Goal: Communication & Community: Answer question/provide support

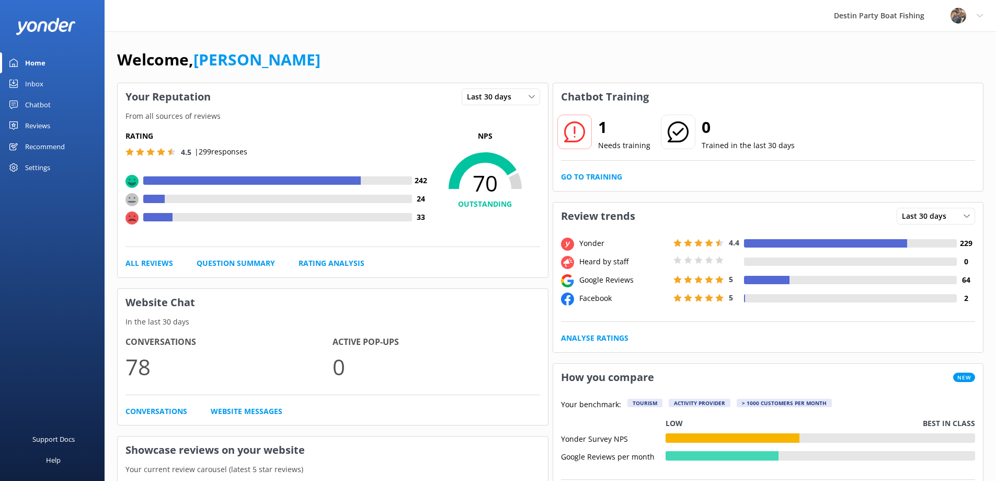
click at [36, 74] on div "Inbox" at bounding box center [34, 83] width 18 height 21
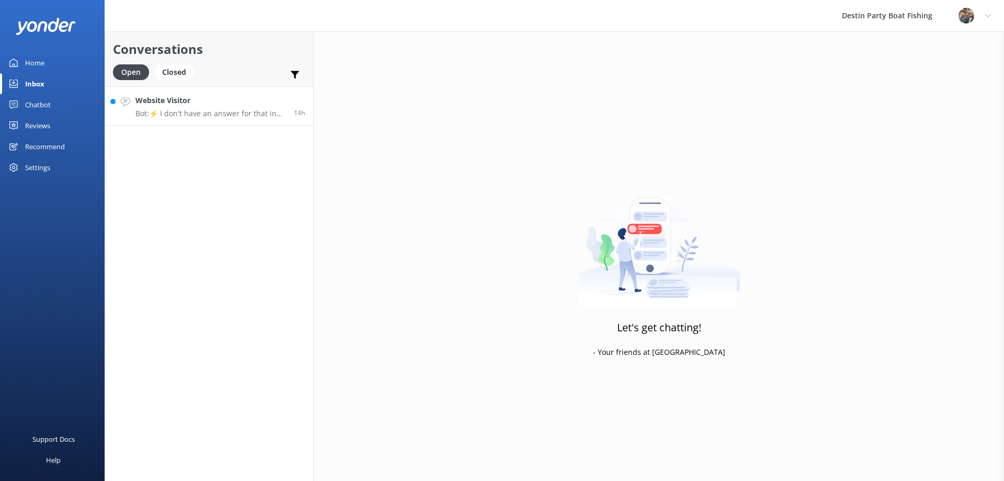
click at [173, 109] on p "Bot: ⚡ I don't have an answer for that in my knowledge base. Please try and rep…" at bounding box center [210, 113] width 151 height 9
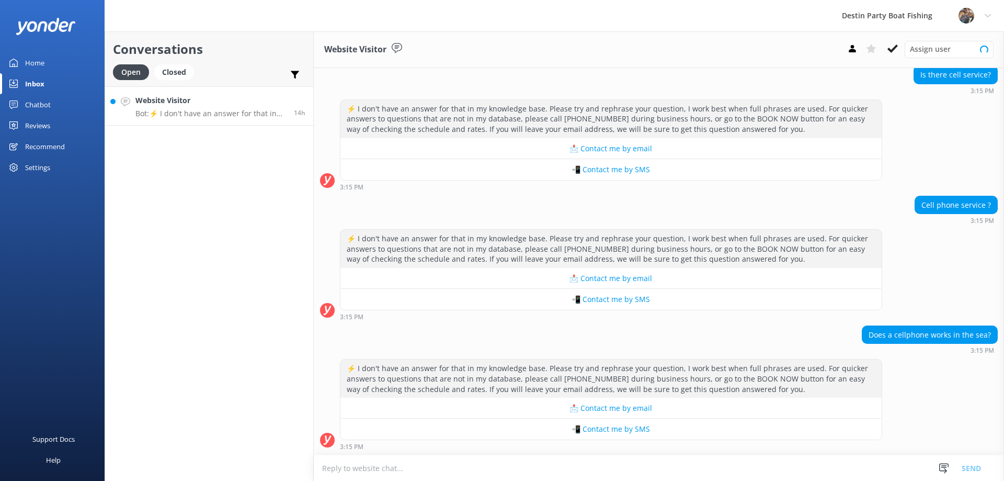
scroll to position [253, 0]
click at [355, 474] on textarea at bounding box center [659, 468] width 690 height 26
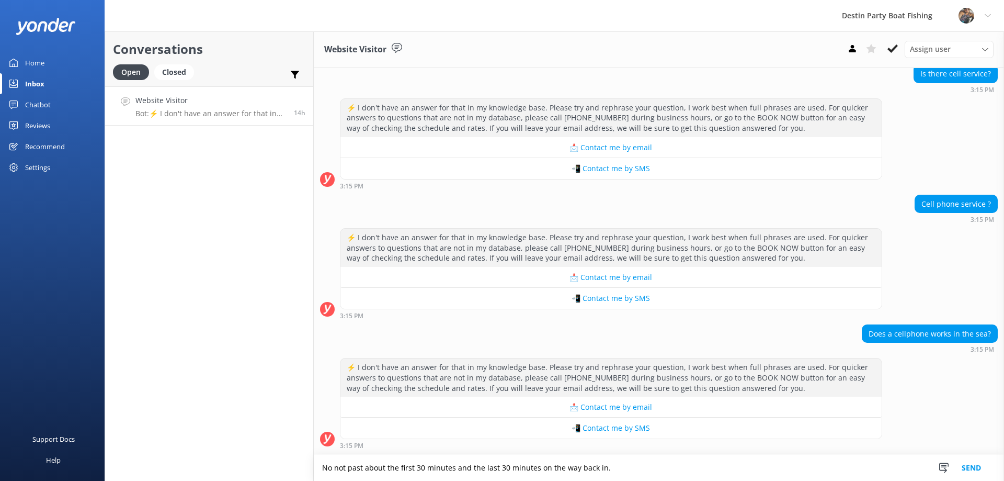
type textarea "No not past about the first 30 minutes and the last 30 minutes on the way back …"
click at [971, 463] on button "Send" at bounding box center [971, 468] width 39 height 26
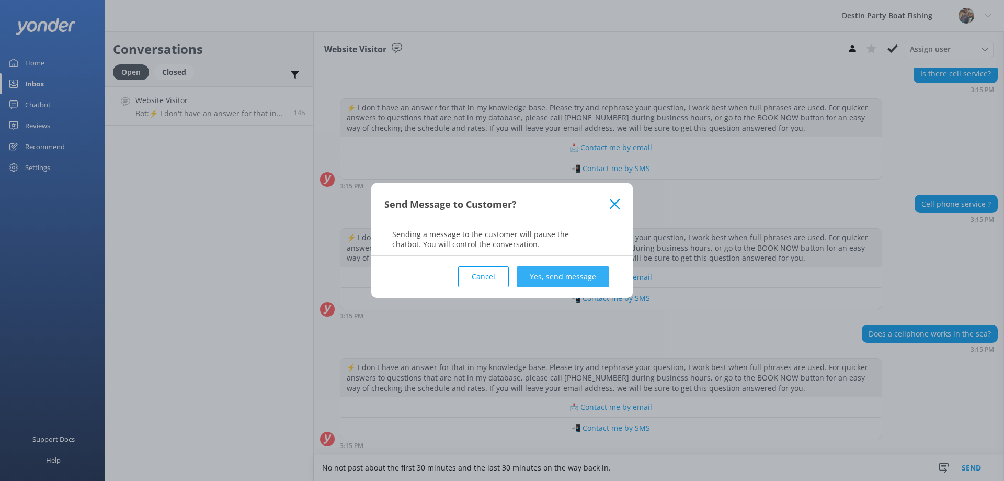
click at [581, 274] on button "Yes, send message" at bounding box center [563, 276] width 93 height 21
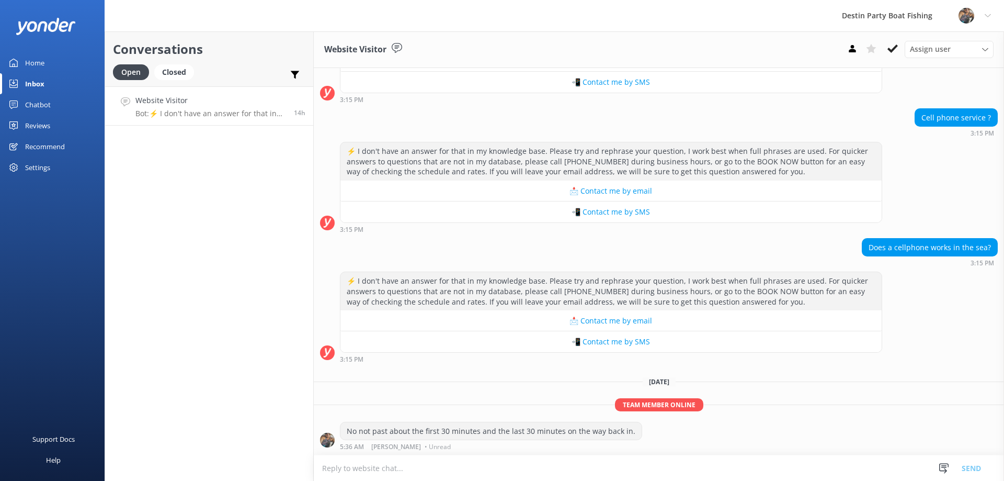
scroll to position [341, 0]
